Goal: Information Seeking & Learning: Learn about a topic

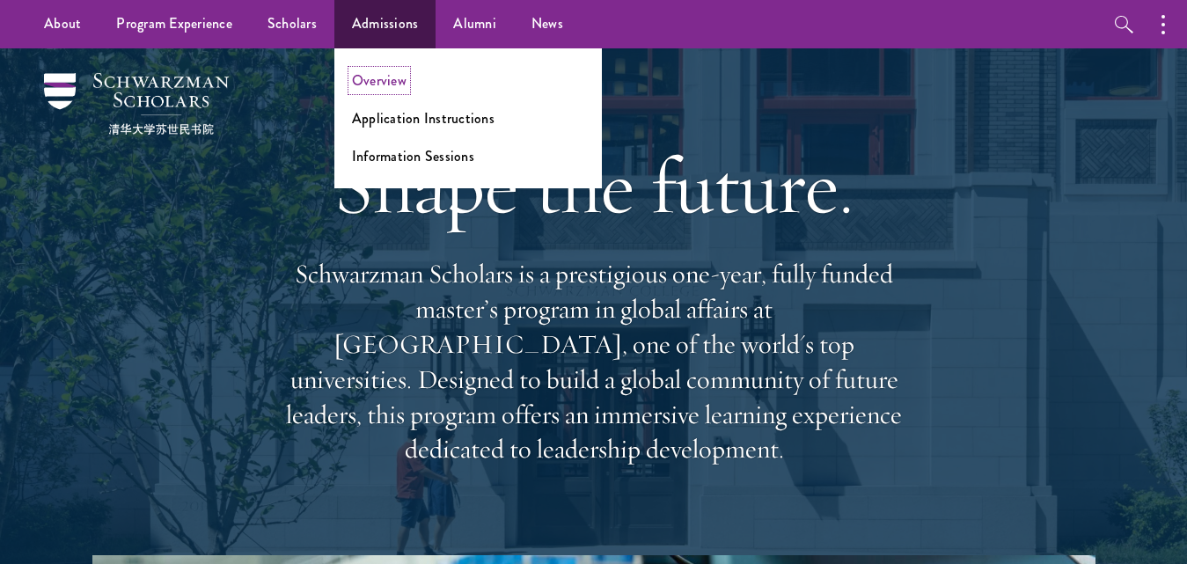
click at [386, 77] on link "Overview" at bounding box center [379, 80] width 55 height 20
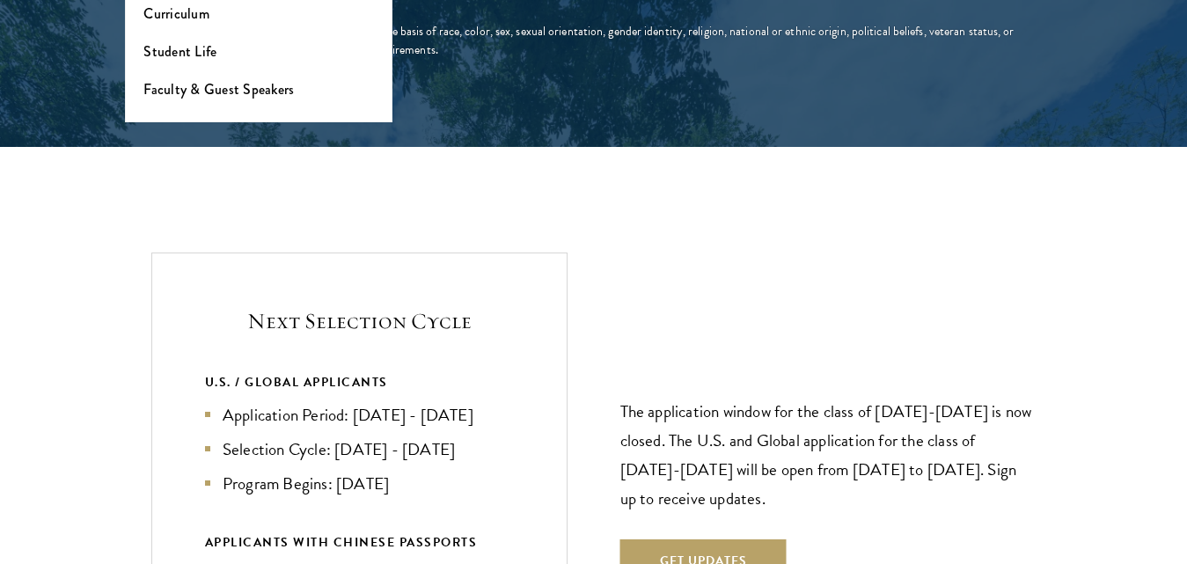
scroll to position [3591, 0]
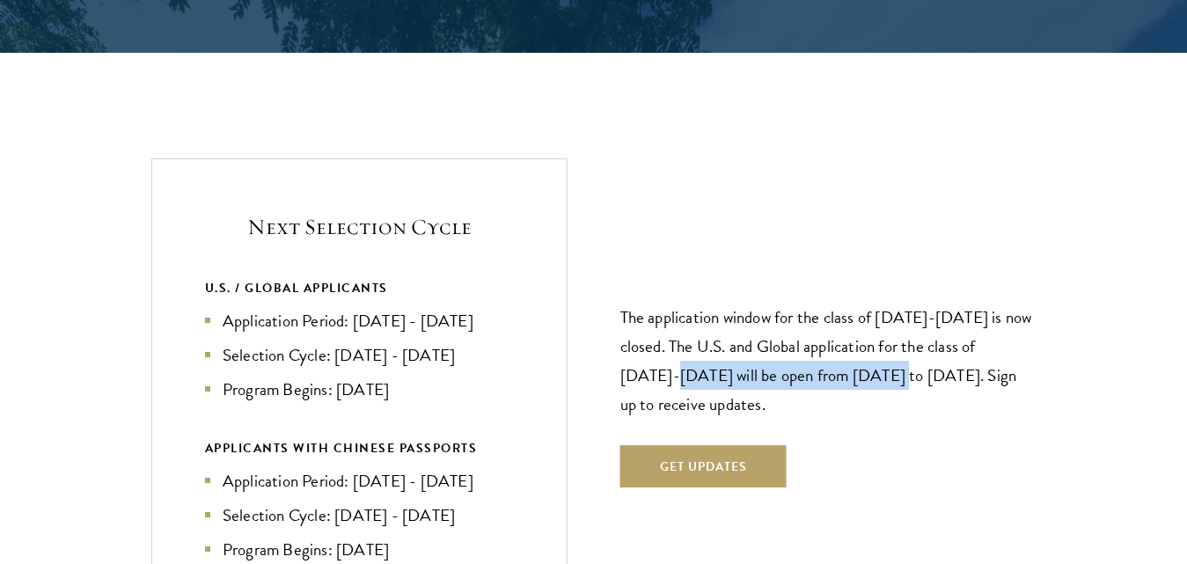
drag, startPoint x: 672, startPoint y: 342, endPoint x: 885, endPoint y: 333, distance: 212.3
click at [885, 333] on p "The application window for the class of 2026-2027 is now closed. The U.S. and G…" at bounding box center [829, 361] width 416 height 116
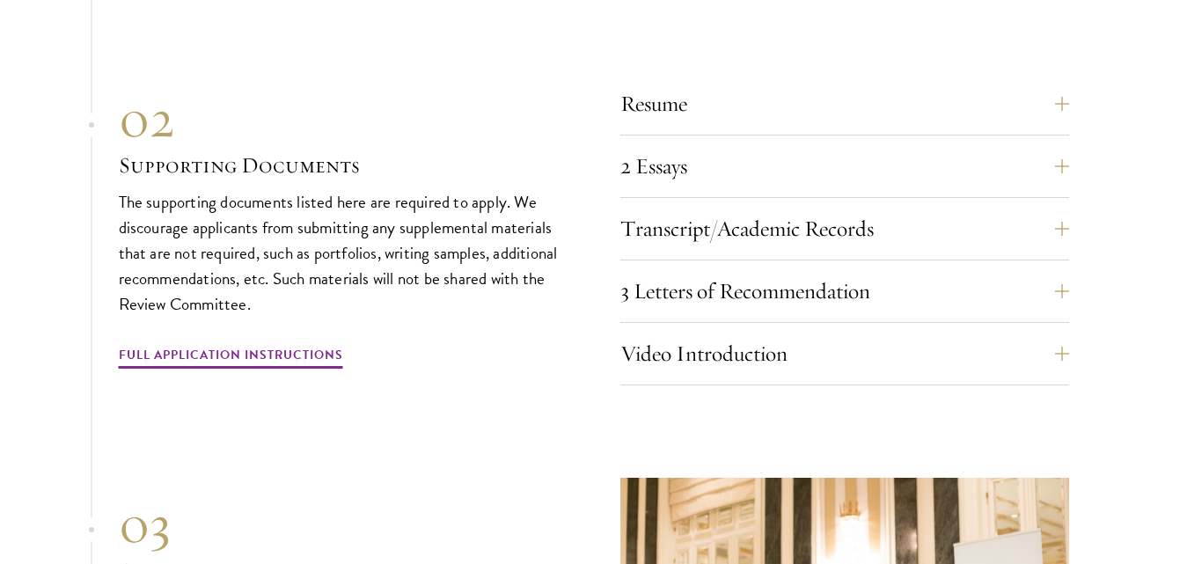
scroll to position [5510, 0]
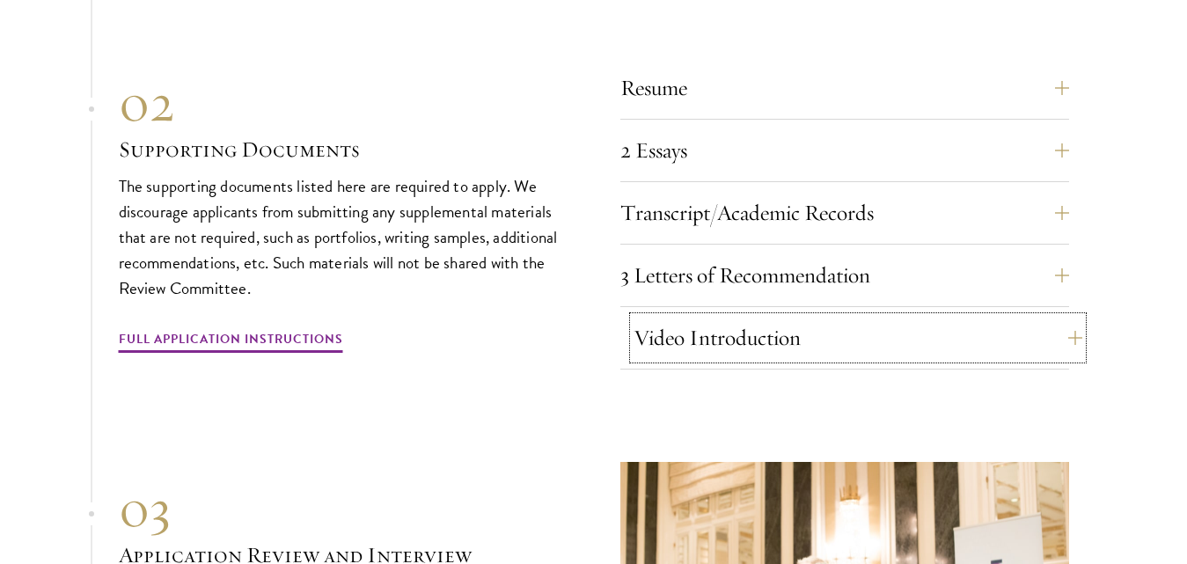
click at [1054, 317] on button "Video Introduction" at bounding box center [858, 338] width 449 height 42
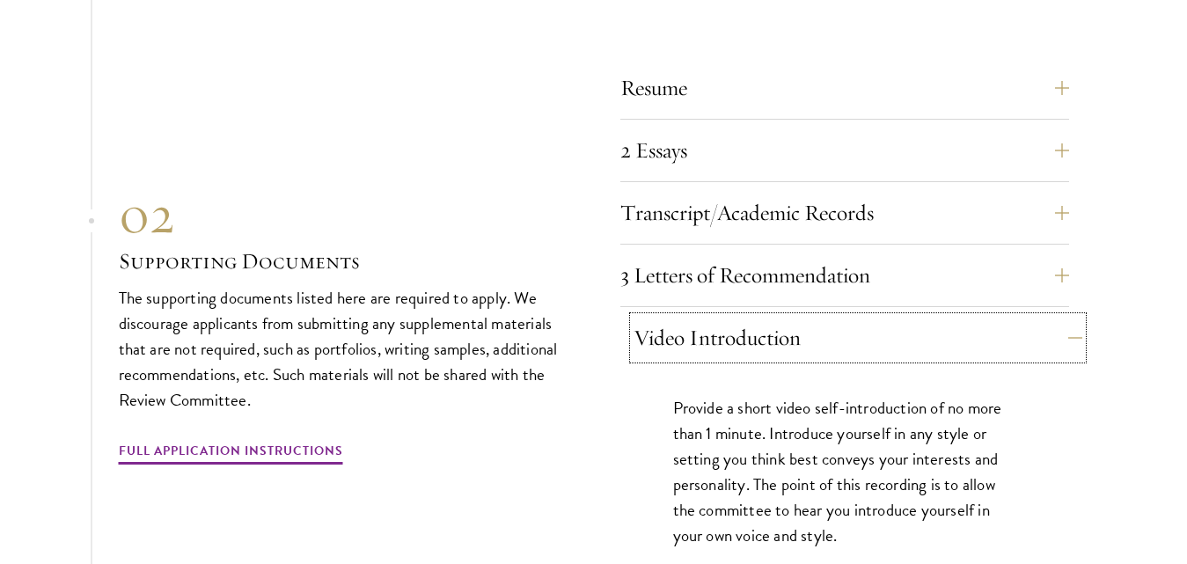
click at [1054, 317] on button "Video Introduction" at bounding box center [858, 338] width 449 height 42
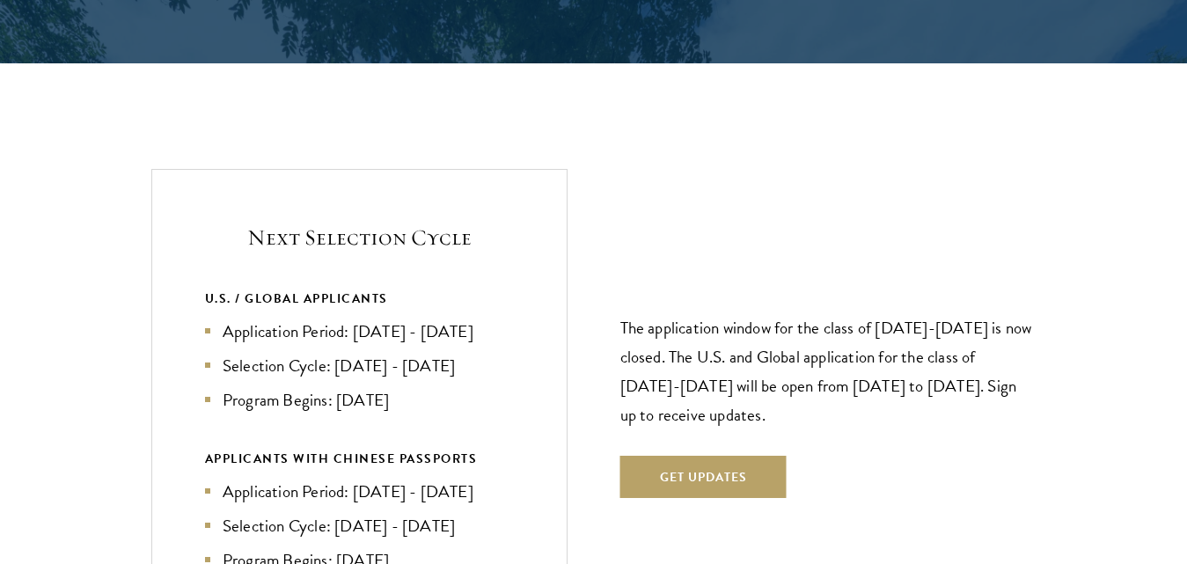
scroll to position [3656, 0]
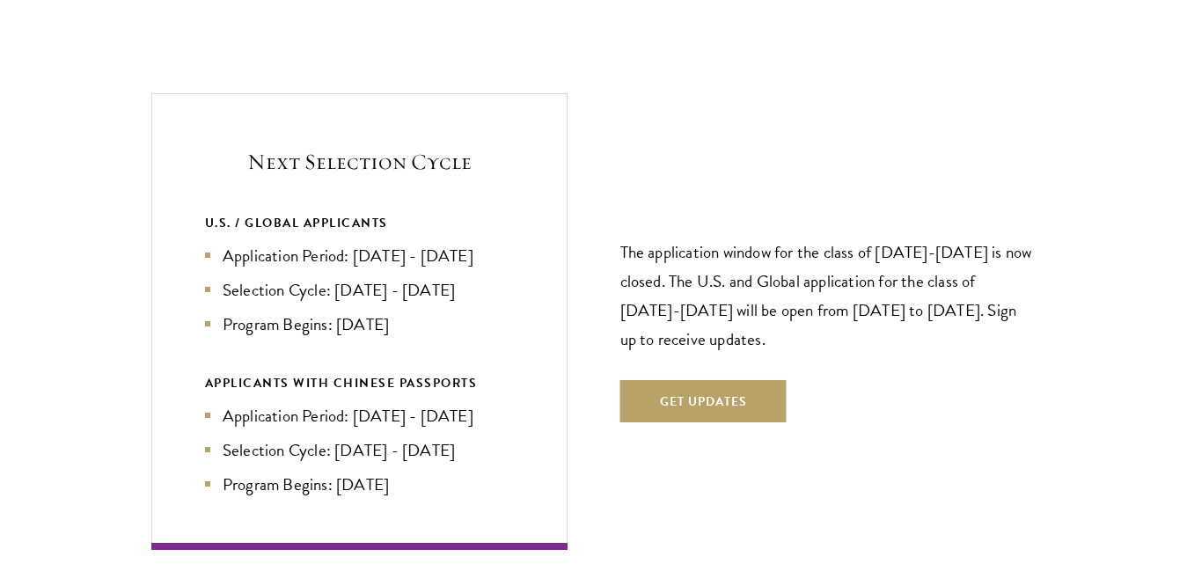
drag, startPoint x: 242, startPoint y: 118, endPoint x: 437, endPoint y: 290, distance: 259.4
click at [437, 290] on div "Next Selection Cycle U.S. / GLOBAL APPLICANTS Application Period: Apr 2026 - Se…" at bounding box center [359, 321] width 416 height 457
drag, startPoint x: 441, startPoint y: 468, endPoint x: 161, endPoint y: 342, distance: 307.3
click at [161, 342] on div "Next Selection Cycle U.S. / GLOBAL APPLICANTS Application Period: Apr 2026 - Se…" at bounding box center [359, 321] width 416 height 457
click at [426, 434] on ul "Application Period: Jan 2026 - May 2026 Selection Cycle: Jun - Jul 2026 Program…" at bounding box center [359, 450] width 309 height 94
